Goal: Task Accomplishment & Management: Complete application form

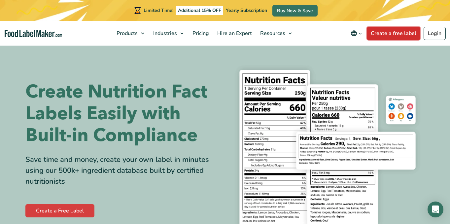
click at [390, 33] on link "Create a free label" at bounding box center [393, 33] width 53 height 13
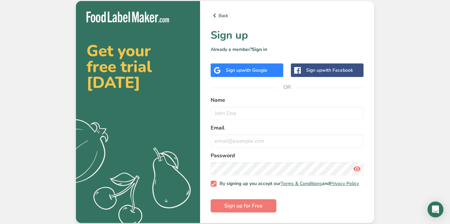
click at [253, 72] on div "Sign up with Google" at bounding box center [247, 70] width 42 height 7
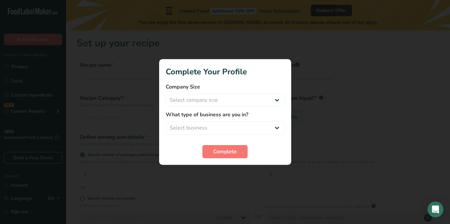
click at [248, 107] on form "Company Size Select company size Fewer than 10 Employees 10 to 50 Employees 51 …" at bounding box center [225, 120] width 119 height 75
click at [246, 103] on select "Select company size Fewer than 10 Employees 10 to 50 Employees 51 to 500 Employ…" at bounding box center [225, 99] width 119 height 13
click at [166, 93] on select "Select company size Fewer than 10 Employees 10 to 50 Employees 51 to 500 Employ…" at bounding box center [225, 99] width 119 height 13
click at [238, 101] on select "Fewer than 10 Employees 10 to 50 Employees 51 to 500 Employees Over 500 Employe…" at bounding box center [225, 99] width 119 height 13
select select "1"
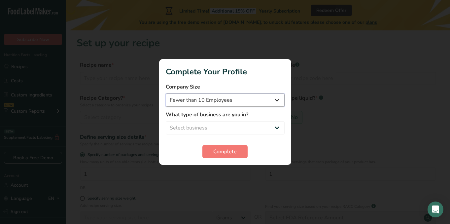
click at [166, 93] on select "Fewer than 10 Employees 10 to 50 Employees 51 to 500 Employees Over 500 Employe…" at bounding box center [225, 99] width 119 height 13
click at [220, 128] on select "Select business Packaged Food Manufacturer Restaurant & Cafe Bakery Meal Plans …" at bounding box center [225, 127] width 119 height 13
select select "1"
click at [166, 121] on select "Select business Packaged Food Manufacturer Restaurant & Cafe Bakery Meal Plans …" at bounding box center [225, 127] width 119 height 13
click at [234, 152] on span "Complete" at bounding box center [224, 152] width 23 height 8
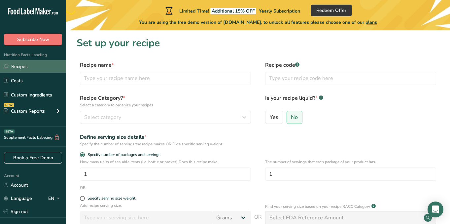
click at [35, 71] on link "Recipes" at bounding box center [33, 66] width 66 height 13
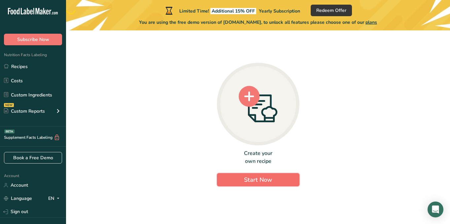
click at [238, 183] on button "Start Now" at bounding box center [258, 179] width 83 height 13
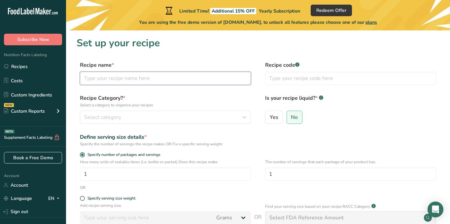
click at [147, 82] on input "text" at bounding box center [165, 78] width 171 height 13
type input "coconut [PERSON_NAME] bar"
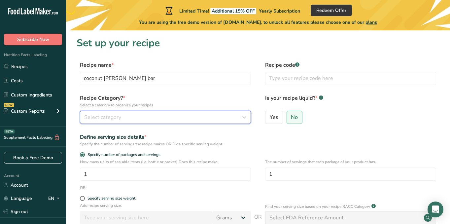
click at [136, 119] on div "Select category" at bounding box center [163, 117] width 159 height 8
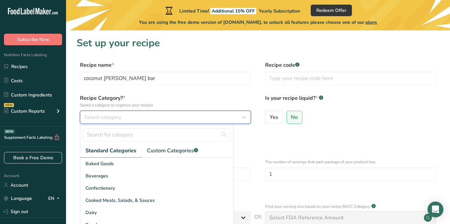
click at [134, 116] on div "Select category" at bounding box center [163, 117] width 159 height 8
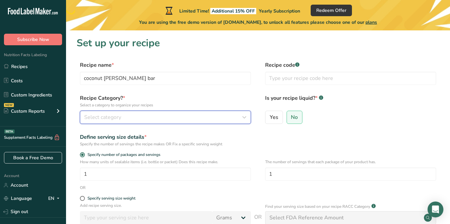
click at [122, 114] on div "Select category" at bounding box center [163, 117] width 159 height 8
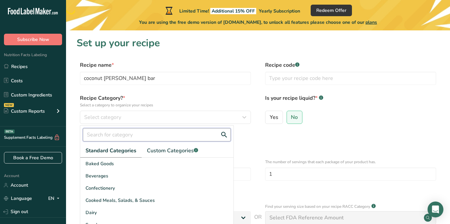
click at [113, 138] on input "text" at bounding box center [157, 134] width 148 height 13
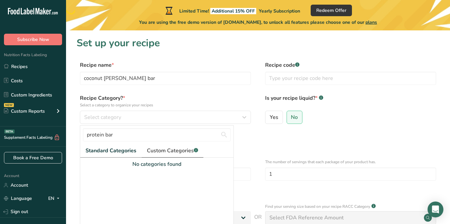
click at [161, 148] on span "Custom Categories .a-a{fill:#347362;}.b-a{fill:#fff;}" at bounding box center [172, 151] width 51 height 8
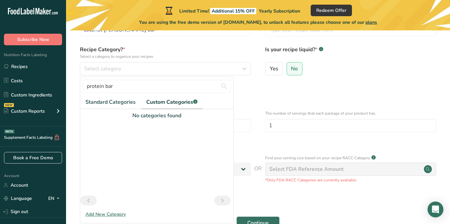
scroll to position [52, 0]
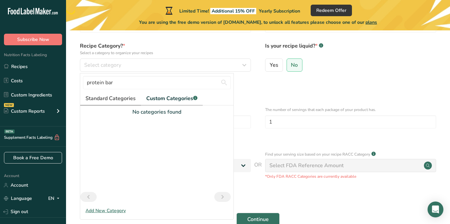
click at [121, 102] on link "Standard Categories" at bounding box center [110, 99] width 61 height 14
click at [182, 84] on input "protein bar" at bounding box center [157, 82] width 148 height 13
type input "bar"
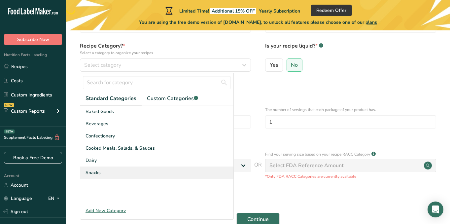
click at [168, 173] on div "Snacks" at bounding box center [156, 172] width 153 height 12
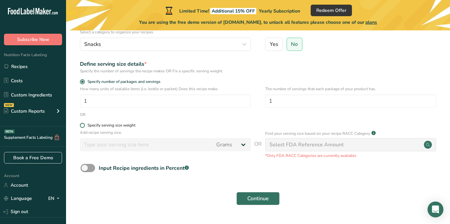
scroll to position [90, 0]
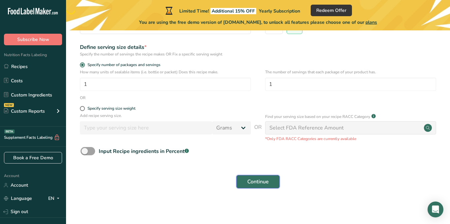
click at [257, 182] on span "Continue" at bounding box center [257, 182] width 21 height 8
